Goal: Task Accomplishment & Management: Manage account settings

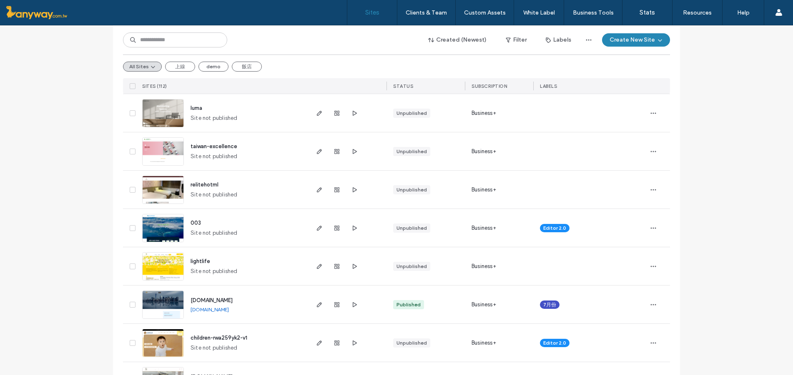
scroll to position [278, 0]
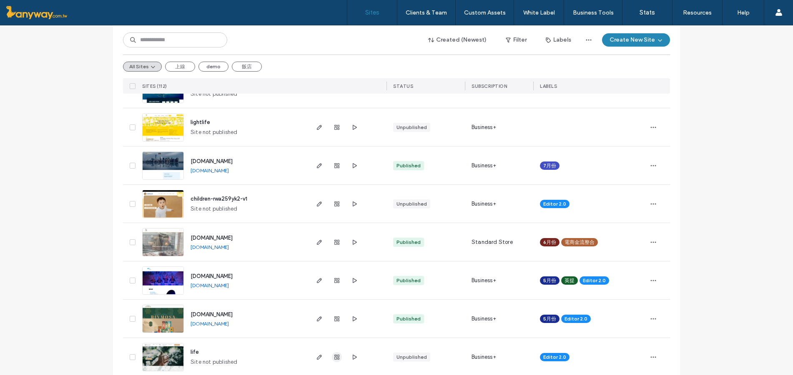
click at [337, 359] on span "button" at bounding box center [337, 358] width 10 height 10
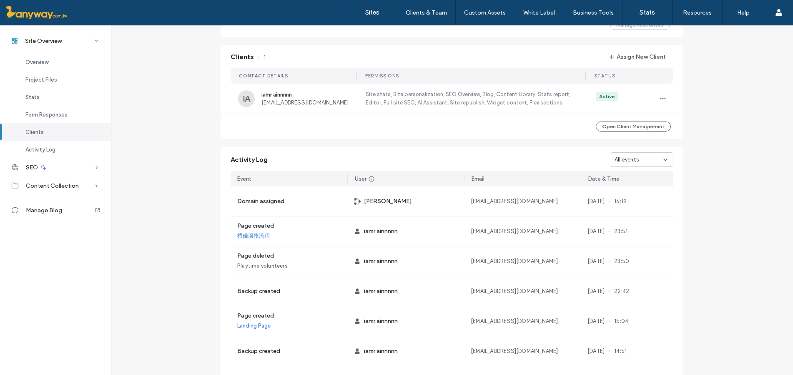
scroll to position [524, 0]
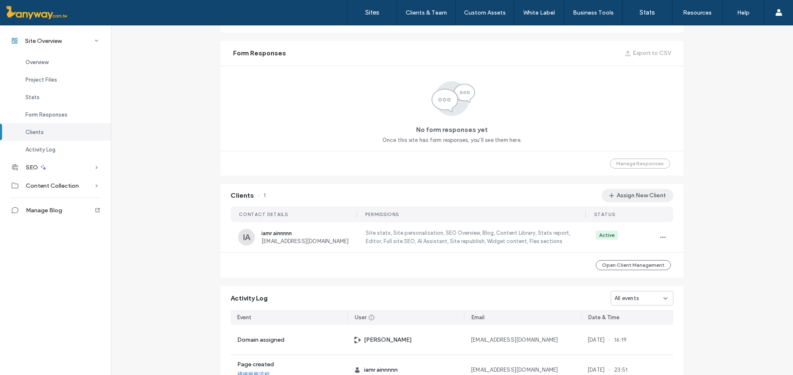
click at [632, 198] on button "Assign New Client" at bounding box center [637, 195] width 72 height 13
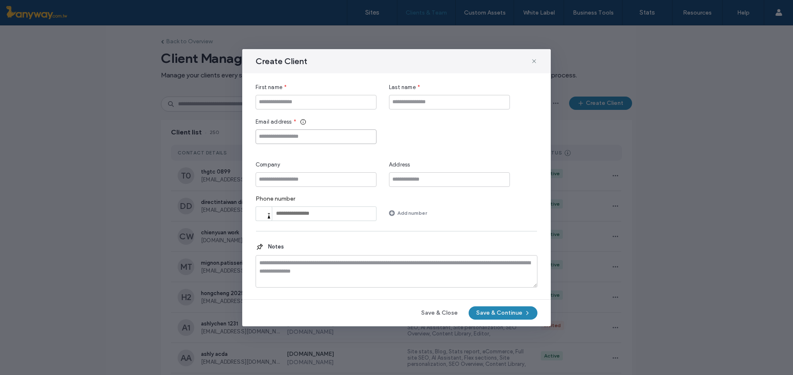
click at [263, 139] on input "Email address" at bounding box center [315, 137] width 121 height 15
paste input "**********"
type input "**********"
click at [289, 99] on input "First name" at bounding box center [315, 102] width 121 height 15
paste input "**********"
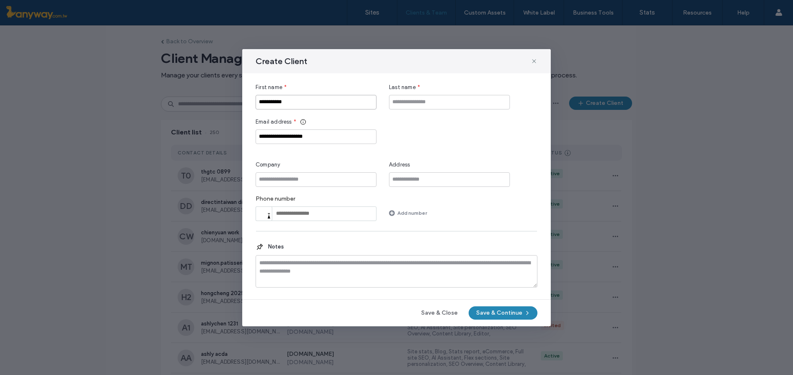
drag, startPoint x: 281, startPoint y: 102, endPoint x: 111, endPoint y: 105, distance: 170.0
click at [111, 105] on div "**********" at bounding box center [396, 187] width 793 height 375
type input "***"
click at [413, 106] on input "Last name" at bounding box center [449, 102] width 121 height 15
paste input "********"
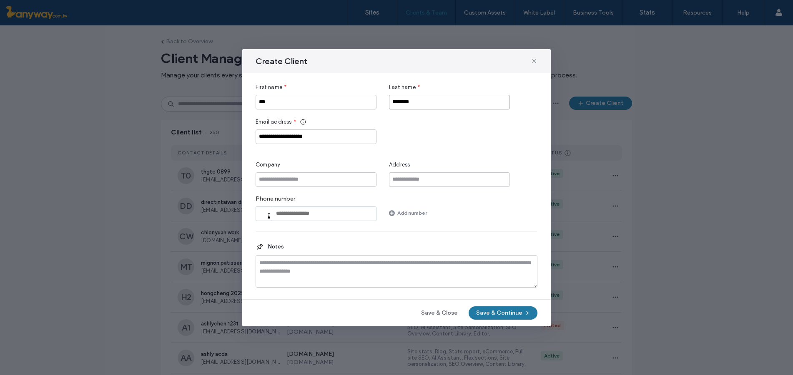
type input "********"
click at [483, 315] on button "Save & Continue" at bounding box center [502, 313] width 69 height 13
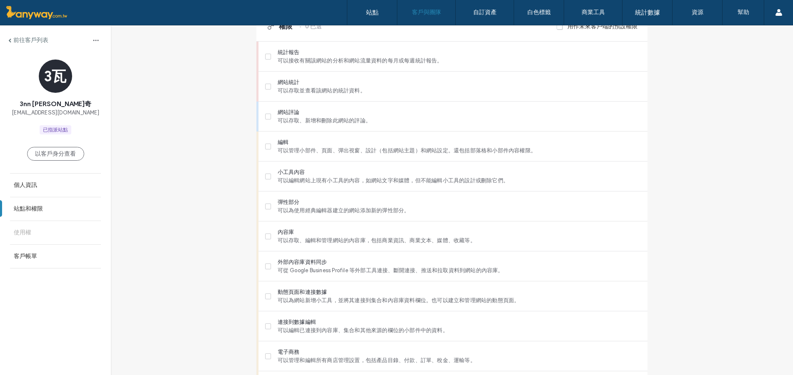
scroll to position [1, 0]
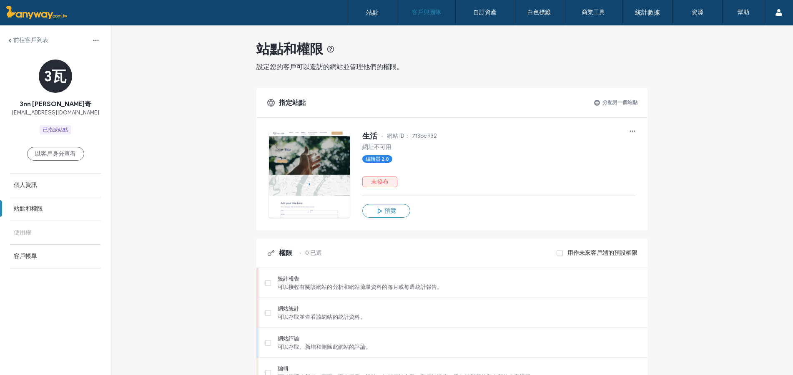
click at [556, 255] on span at bounding box center [559, 254] width 7 height 8
click at [308, 285] on font "可以接收有關該網站的分析和網站流量資料的每月或每週統計報告。" at bounding box center [360, 287] width 165 height 6
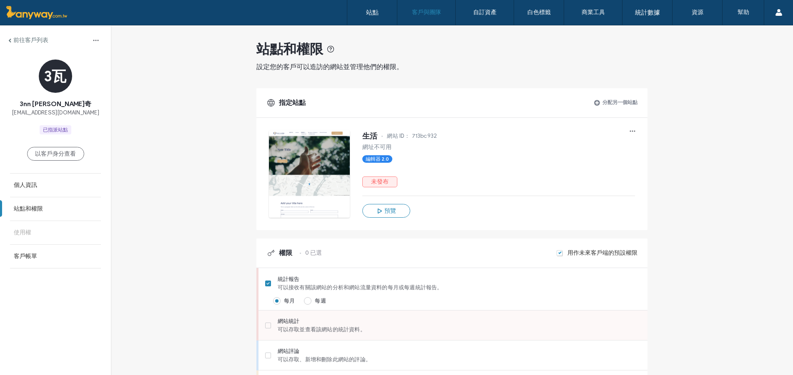
click at [325, 323] on span "網站統計" at bounding box center [459, 322] width 363 height 8
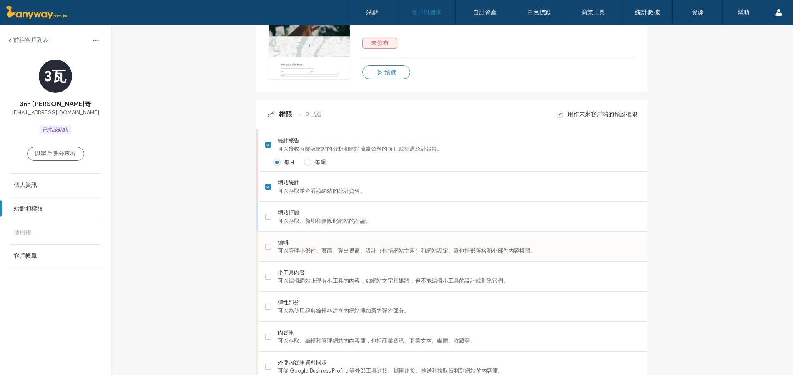
click at [341, 254] on font "可以管理小部件、頁面、彈出視窗、設計（包括網站主題）和網站設定。還包括部落格和小部件內容權限。" at bounding box center [407, 251] width 258 height 6
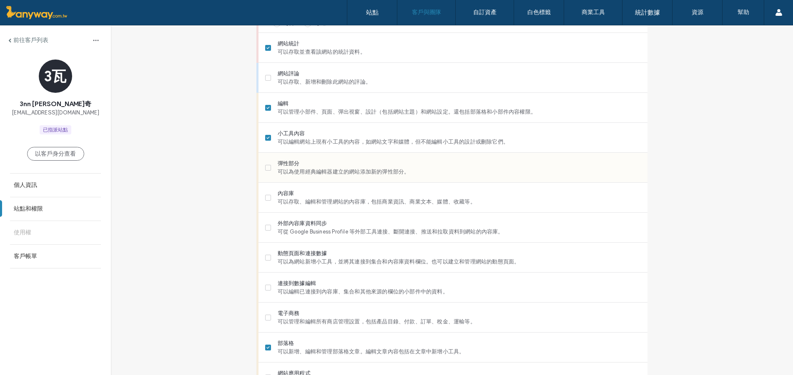
click at [345, 175] on font "可以為使用經典編輯器建立的網站添加新的彈性部分。" at bounding box center [344, 172] width 132 height 6
click at [344, 210] on div "內容庫 可以存取、編輯和管理網站的內容庫，包括商業資訊、商業文本、媒體、收藏等。" at bounding box center [456, 198] width 382 height 30
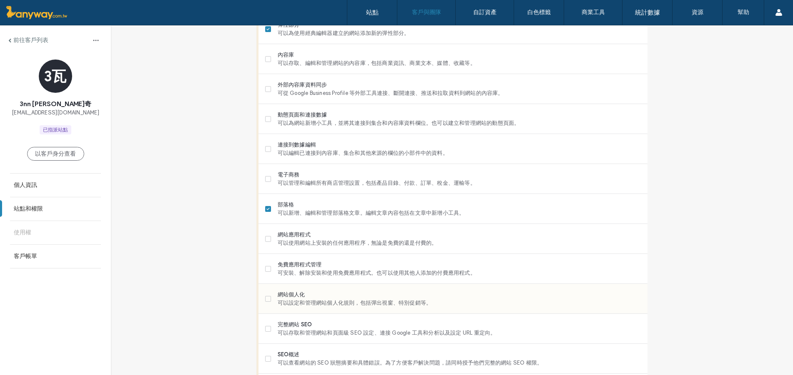
click at [321, 293] on span "網站個人化" at bounding box center [459, 295] width 363 height 8
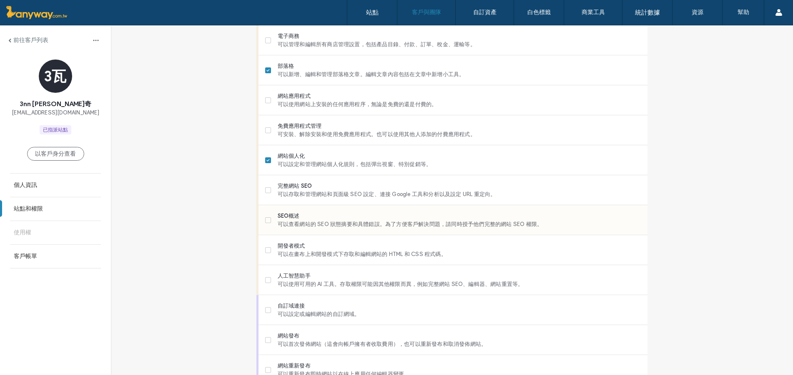
click at [363, 228] on font "可以查看網站的 SEO 狀態摘要和具體錯誤。為了方便客戶解決問題，請同時授予他們完整的網站 SEO 權限。" at bounding box center [410, 224] width 265 height 6
click at [336, 290] on div "人工智慧助手 可以使用可用的 AI 工具。存取權限可能因其他權限而異，例如完整網站 SEO、編輯器、網站重置等。" at bounding box center [456, 280] width 382 height 30
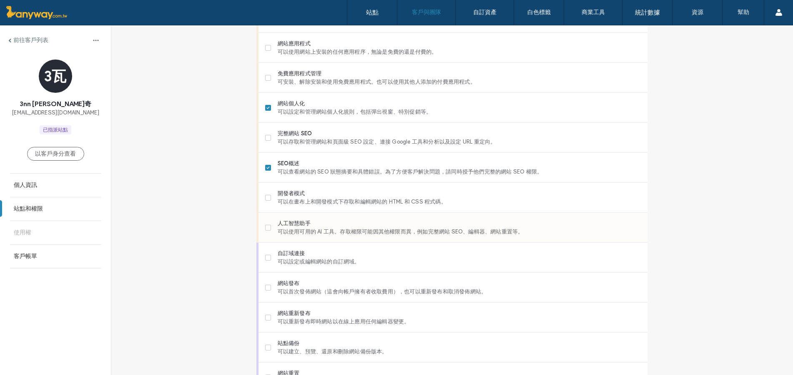
scroll to position [658, 0]
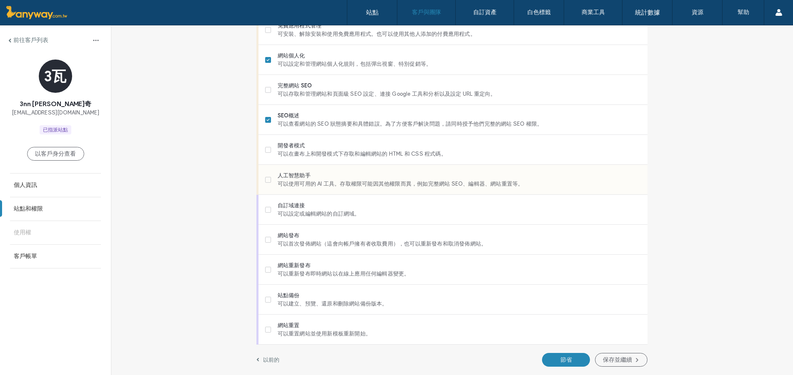
click at [335, 182] on font "可以使用可用的 AI 工具。存取權限可能因其他權限而異，例如完整網站 SEO、編輯器、網站重置等。" at bounding box center [401, 184] width 246 height 6
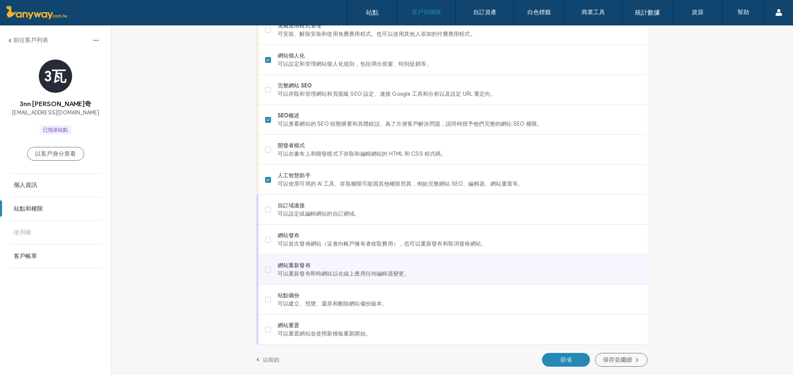
click at [306, 272] on font "可以重新發布即時網站以在線上應用任何編輯器變更。" at bounding box center [344, 274] width 132 height 6
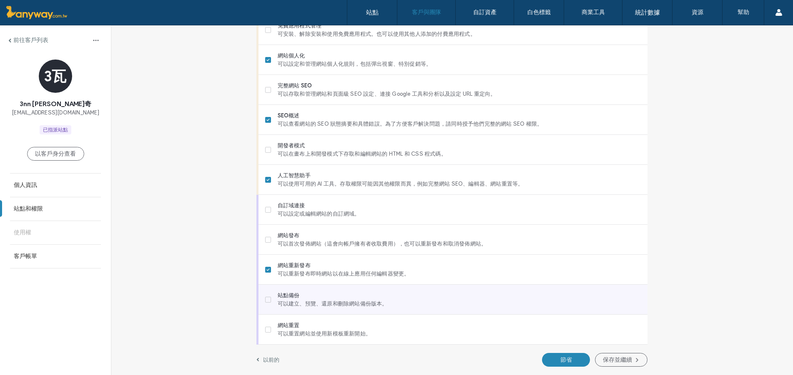
click at [336, 301] on font "可以建立、預覽、還原和刪除網站備份版本。" at bounding box center [333, 304] width 110 height 6
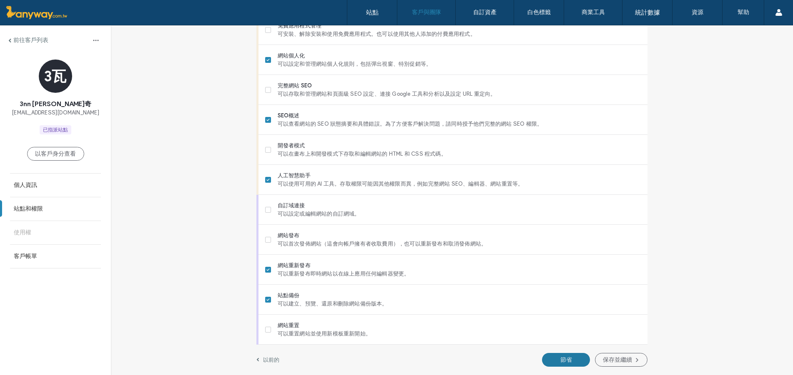
click at [579, 360] on button "節省" at bounding box center [566, 360] width 48 height 14
click at [39, 216] on link "站點和權限" at bounding box center [55, 209] width 111 height 23
click at [38, 235] on link "使用權" at bounding box center [55, 232] width 111 height 23
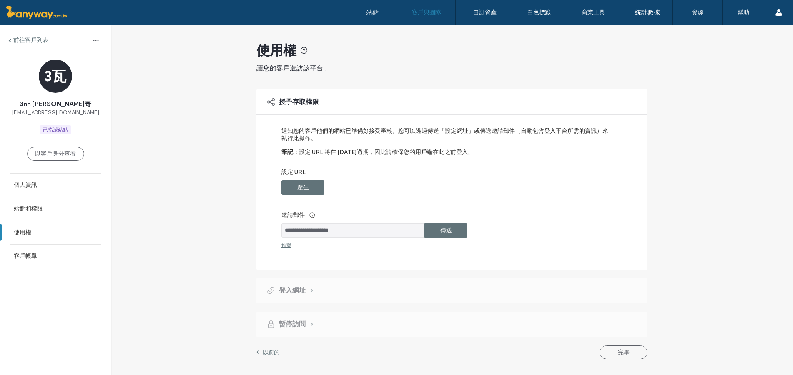
click at [440, 234] on font "傳送" at bounding box center [446, 230] width 12 height 7
drag, startPoint x: 492, startPoint y: 85, endPoint x: 485, endPoint y: 90, distance: 8.4
click at [492, 85] on div "**********" at bounding box center [451, 224] width 391 height 398
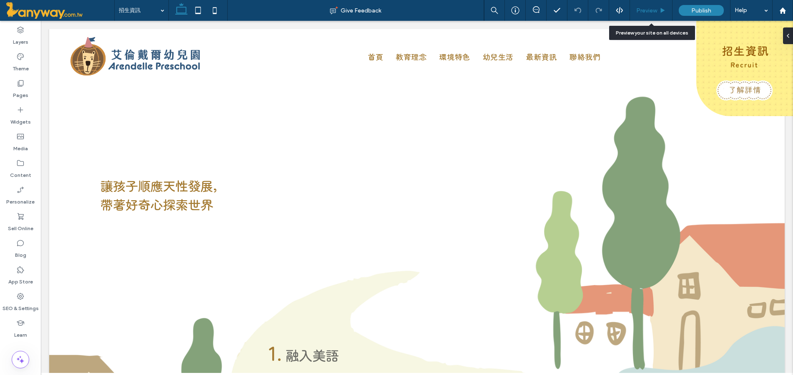
click at [643, 10] on span "Preview" at bounding box center [646, 10] width 21 height 7
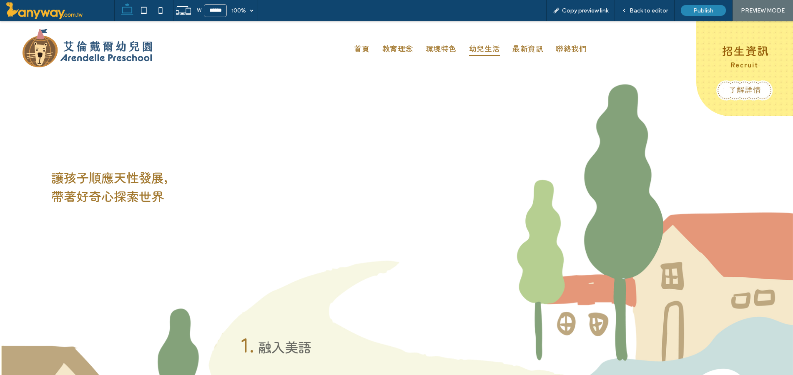
click at [472, 46] on span "幼兒生活" at bounding box center [484, 47] width 31 height 15
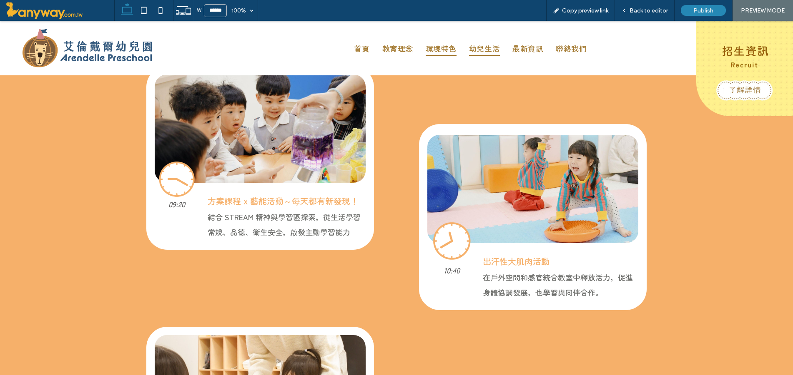
scroll to position [555, 0]
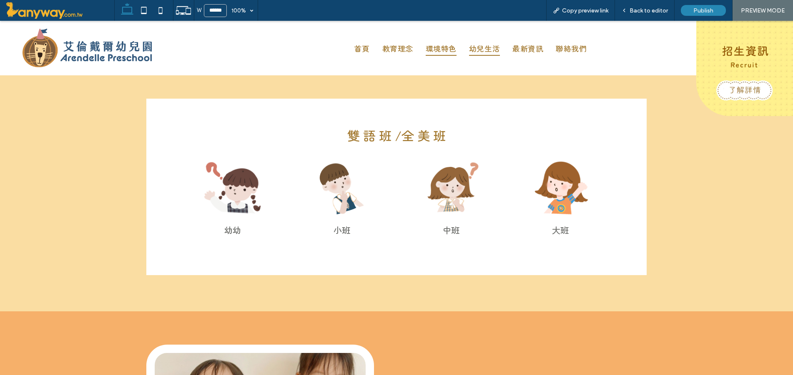
click at [440, 48] on span "環境特色" at bounding box center [440, 47] width 31 height 15
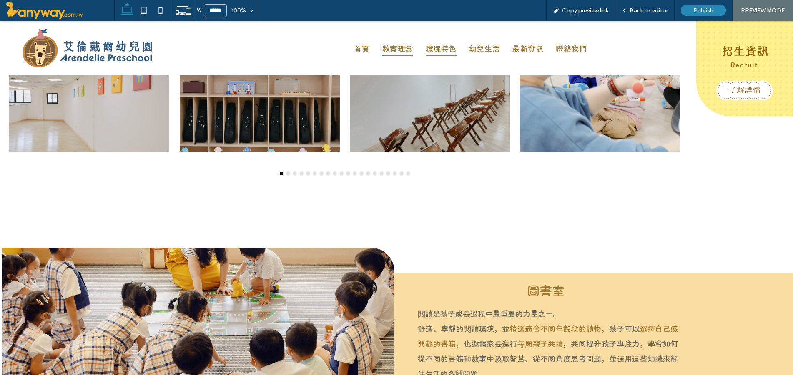
scroll to position [3611, 0]
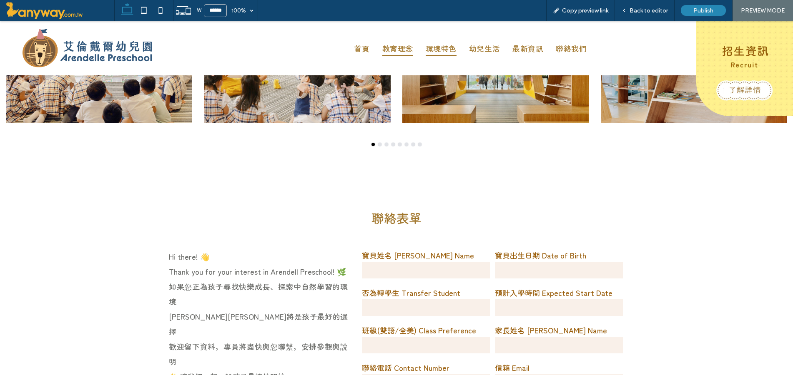
click at [393, 52] on span "教育理念" at bounding box center [397, 47] width 31 height 15
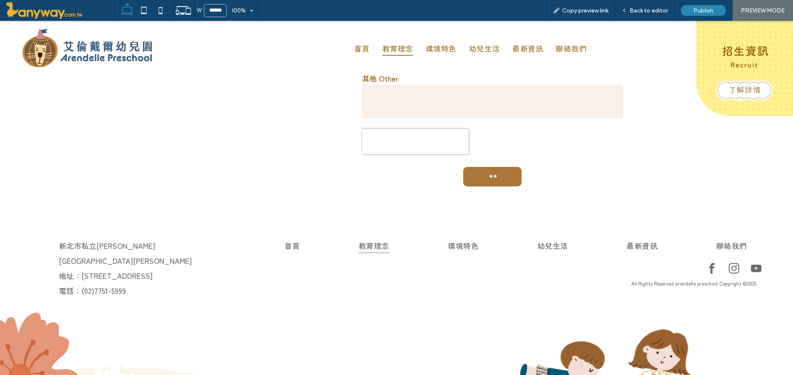
scroll to position [2177, 0]
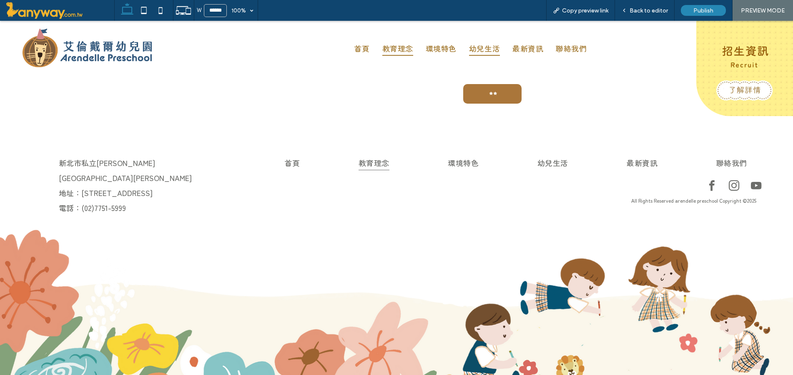
click at [483, 51] on span "幼兒生活" at bounding box center [484, 47] width 31 height 15
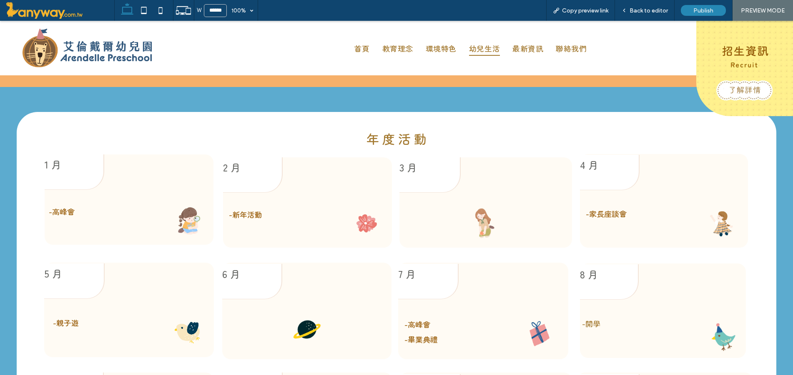
scroll to position [2083, 0]
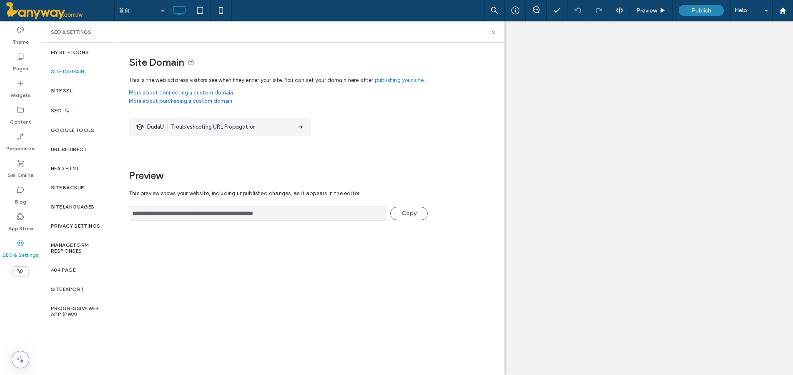
click at [108, 207] on div "**********" at bounding box center [272, 209] width 463 height 333
